Goal: Task Accomplishment & Management: Manage account settings

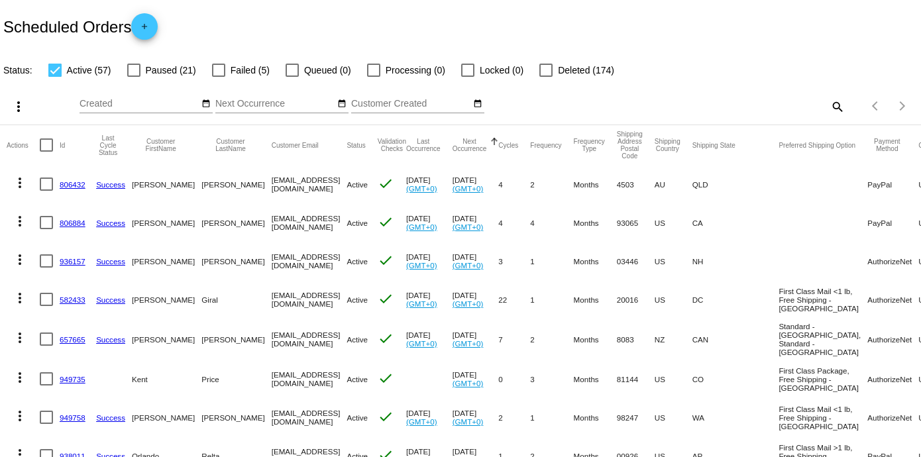
click at [52, 70] on div at bounding box center [54, 70] width 13 height 13
click at [54, 77] on input "Active (57)" at bounding box center [54, 77] width 1 height 1
checkbox input "false"
click at [218, 68] on div at bounding box center [218, 70] width 13 height 13
click at [218, 77] on input "Failed (5)" at bounding box center [218, 77] width 1 height 1
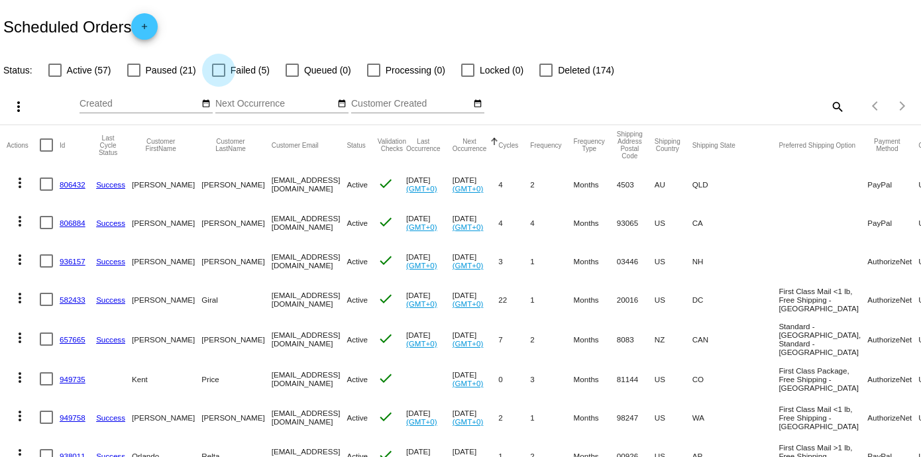
checkbox input "true"
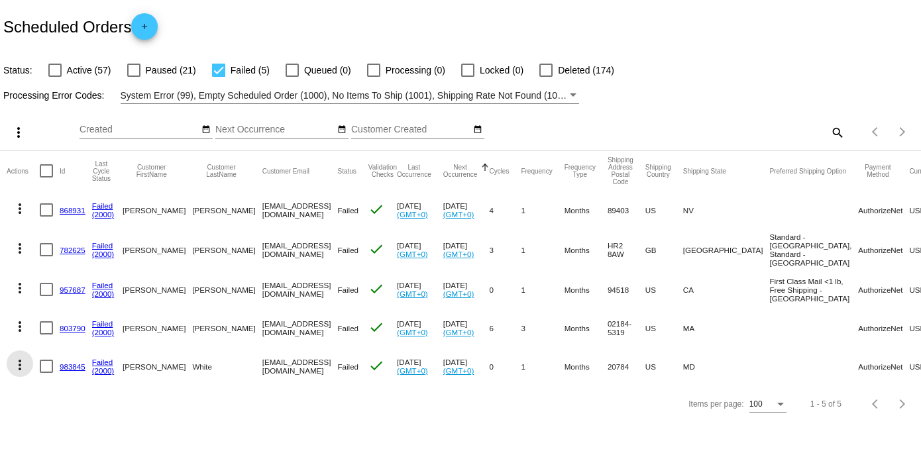
click at [14, 373] on mat-icon "more_vert" at bounding box center [20, 365] width 16 height 16
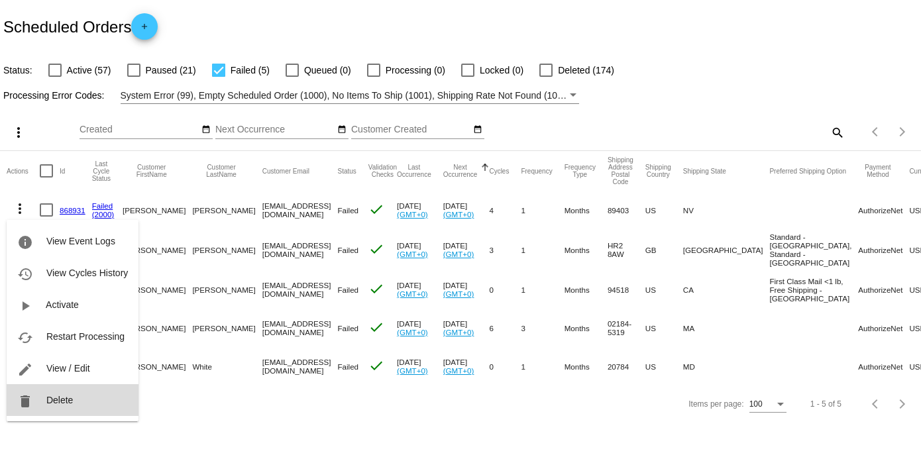
click at [62, 400] on span "Delete" at bounding box center [59, 400] width 27 height 11
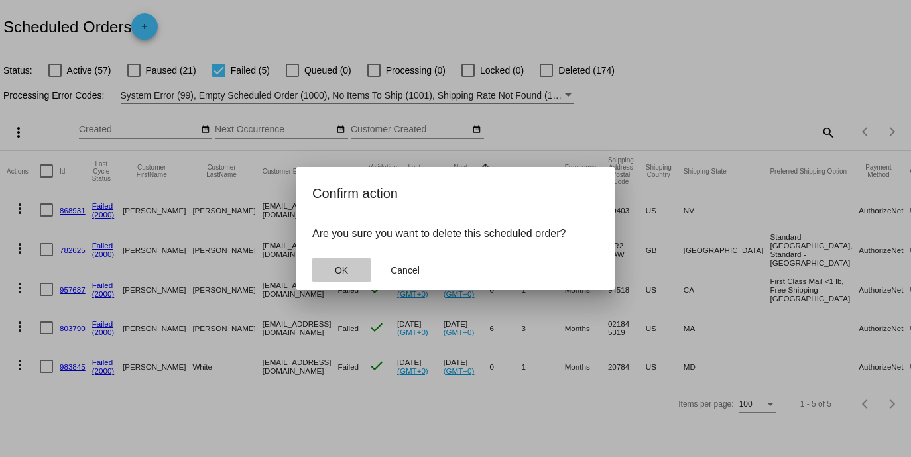
click at [345, 268] on span "OK" at bounding box center [341, 270] width 13 height 11
